Goal: Task Accomplishment & Management: Use online tool/utility

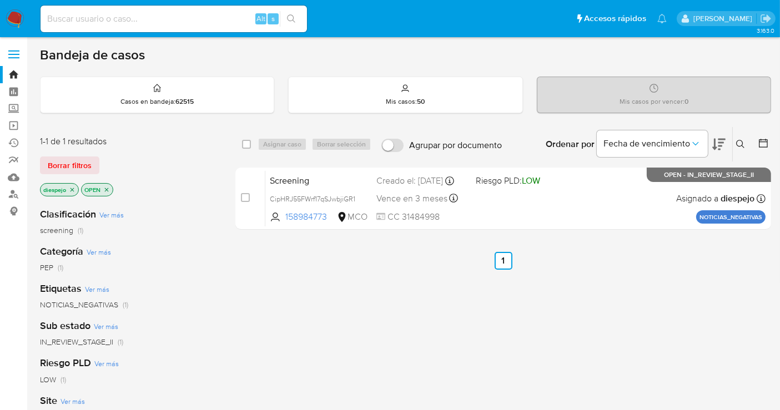
click at [359, 309] on div "select-all-cases-checkbox Asignar caso Borrar selección Agrupar por documento O…" at bounding box center [503, 378] width 536 height 503
click at [73, 161] on span "Borrar filtros" at bounding box center [70, 166] width 44 height 16
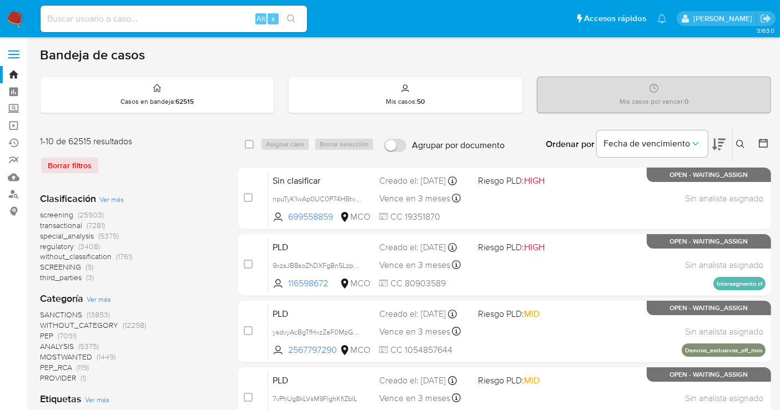
click at [62, 215] on span "screening" at bounding box center [56, 214] width 33 height 11
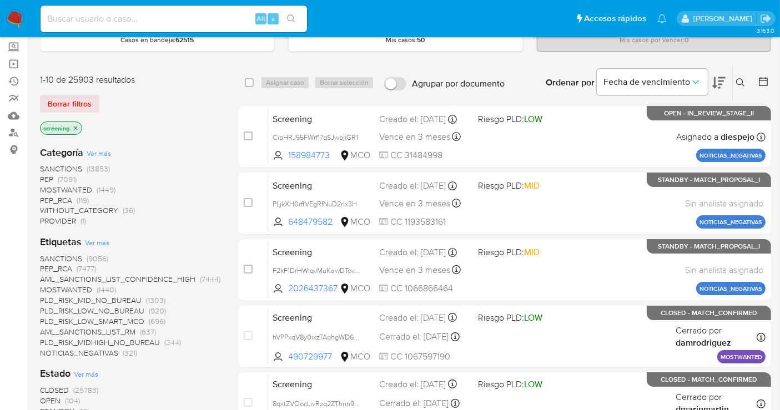
scroll to position [123, 0]
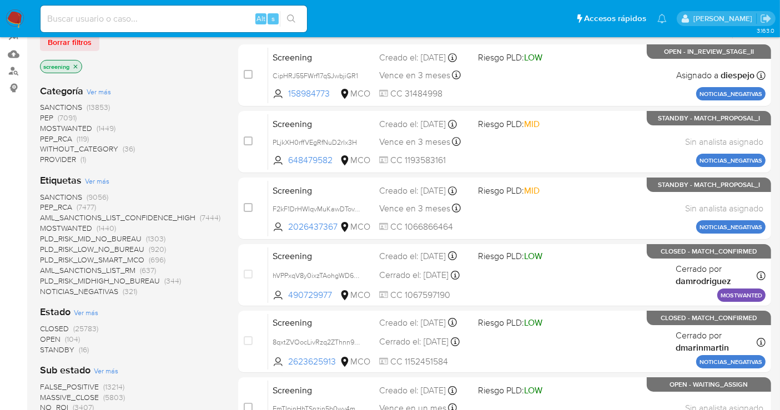
click at [54, 334] on span "OPEN" at bounding box center [50, 339] width 21 height 11
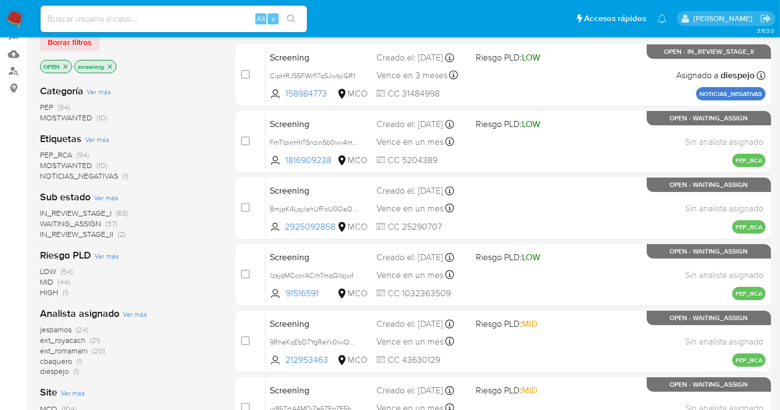
click at [82, 234] on span "IN_REVIEW_STAGE_II" at bounding box center [76, 234] width 73 height 11
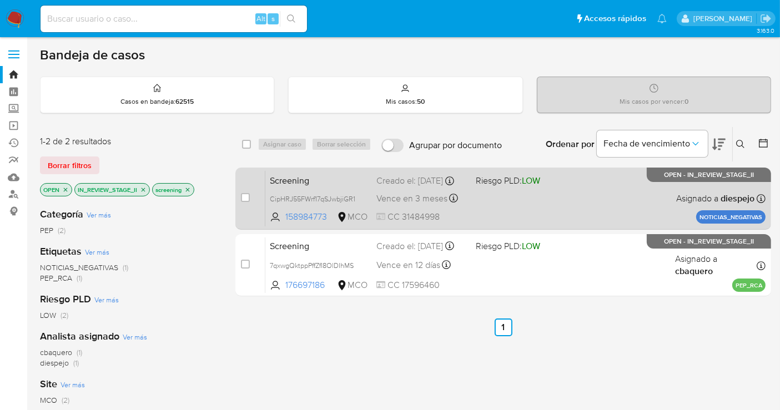
click at [598, 189] on div "Screening CipHRJ55FWrf17qSJwbjiGR1 158984773 MCO Riesgo PLD: LOW Creado el: 30/…" at bounding box center [515, 198] width 500 height 56
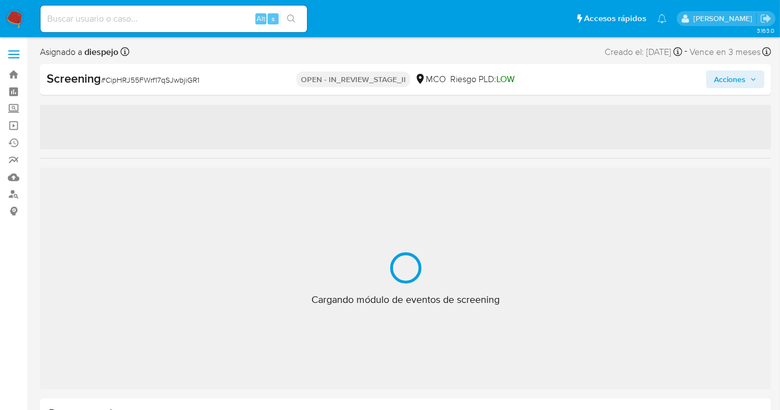
select select "10"
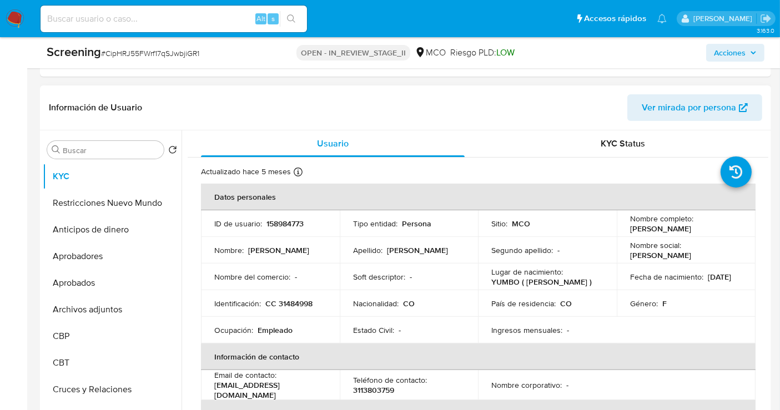
scroll to position [308, 0]
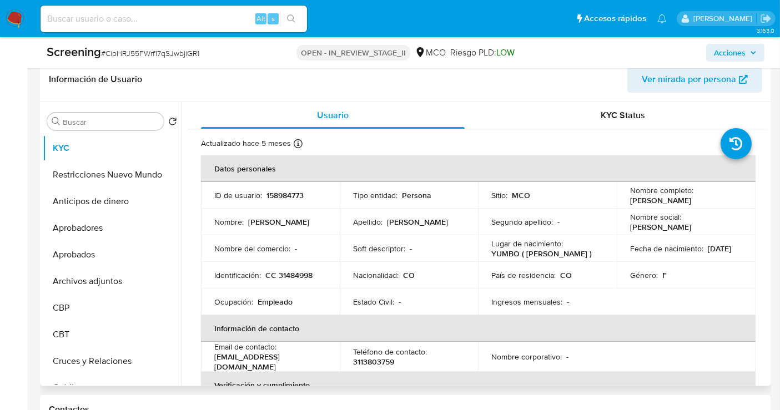
click at [294, 273] on p "CC 31484998" at bounding box center [288, 275] width 47 height 10
copy p "31484998"
drag, startPoint x: 719, startPoint y: 200, endPoint x: 625, endPoint y: 195, distance: 94.5
click at [625, 195] on td "Nombre completo : [PERSON_NAME]" at bounding box center [686, 195] width 139 height 27
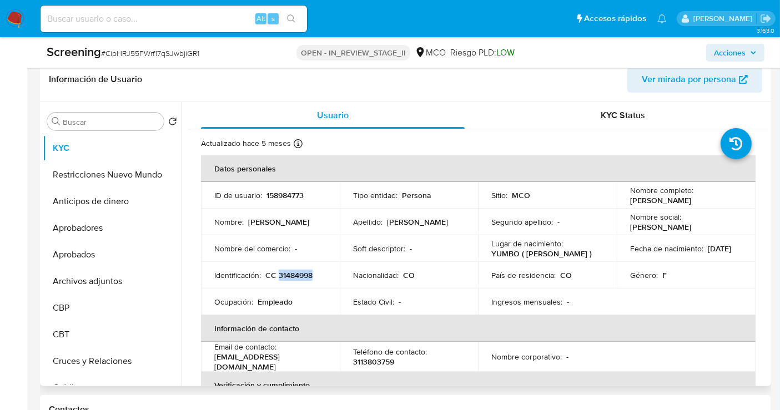
copy p "[PERSON_NAME]"
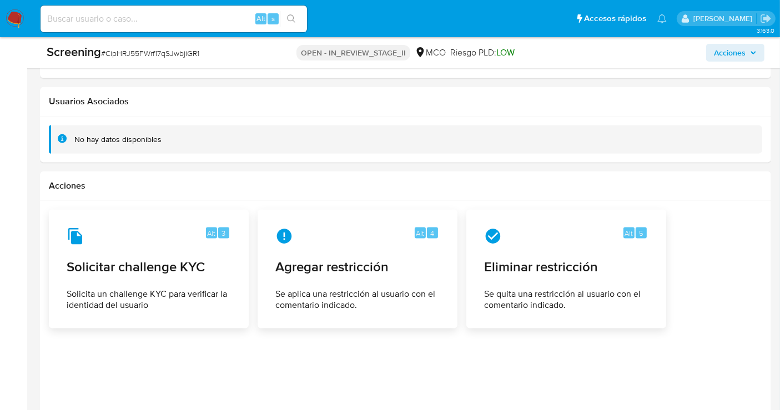
scroll to position [1418, 0]
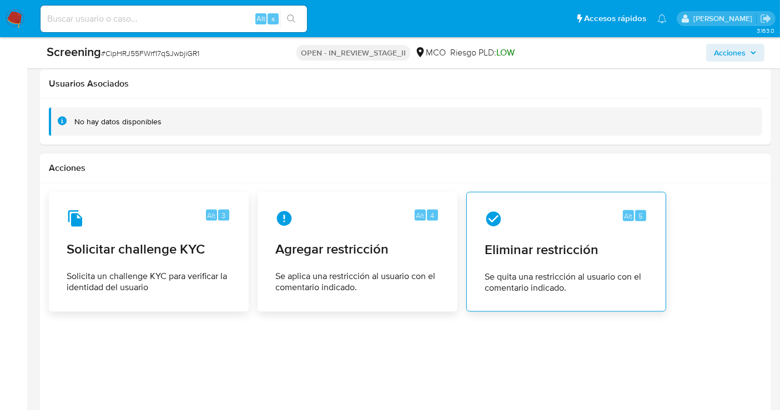
click at [523, 218] on div "Alt 5" at bounding box center [566, 219] width 163 height 18
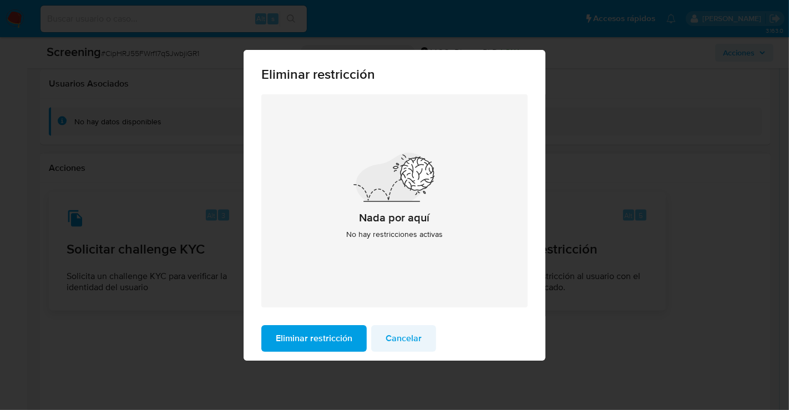
click at [400, 330] on span "Cancelar" at bounding box center [404, 338] width 36 height 24
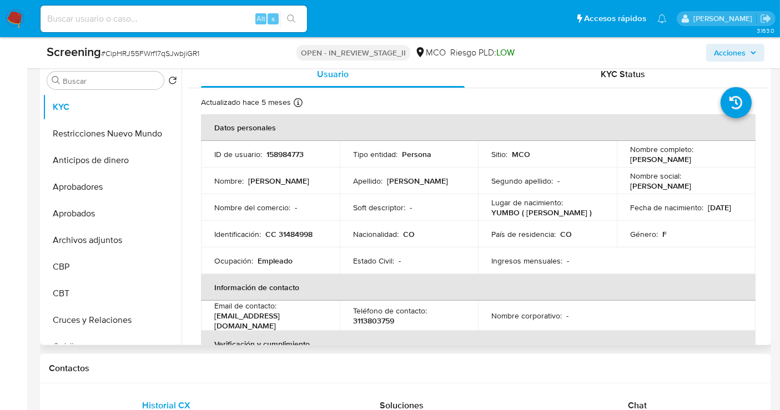
scroll to position [370, 0]
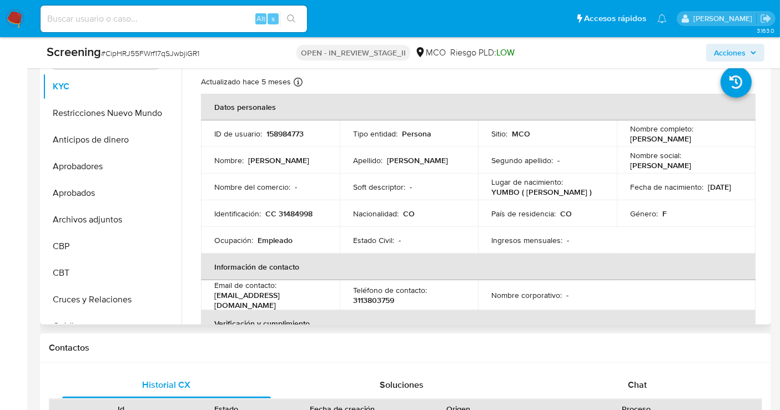
click at [293, 209] on p "CC 31484998" at bounding box center [288, 214] width 47 height 10
click at [280, 129] on p "158984773" at bounding box center [284, 134] width 37 height 10
copy p "158984773"
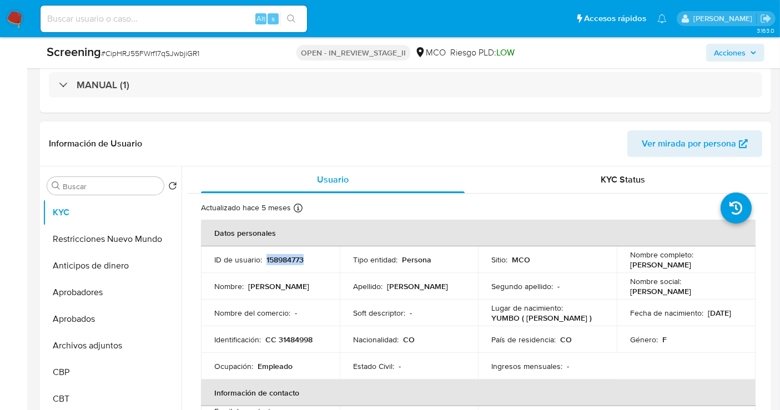
scroll to position [246, 0]
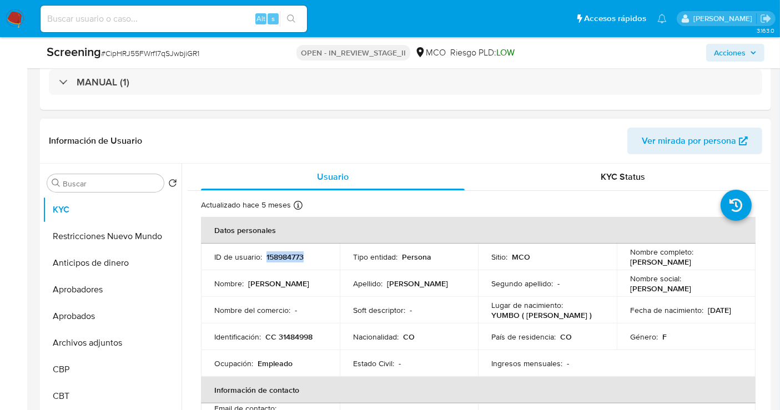
drag, startPoint x: 722, startPoint y: 263, endPoint x: 621, endPoint y: 262, distance: 100.5
click at [621, 262] on td "Nombre completo : [PERSON_NAME]" at bounding box center [686, 257] width 139 height 27
copy p "[PERSON_NAME]"
